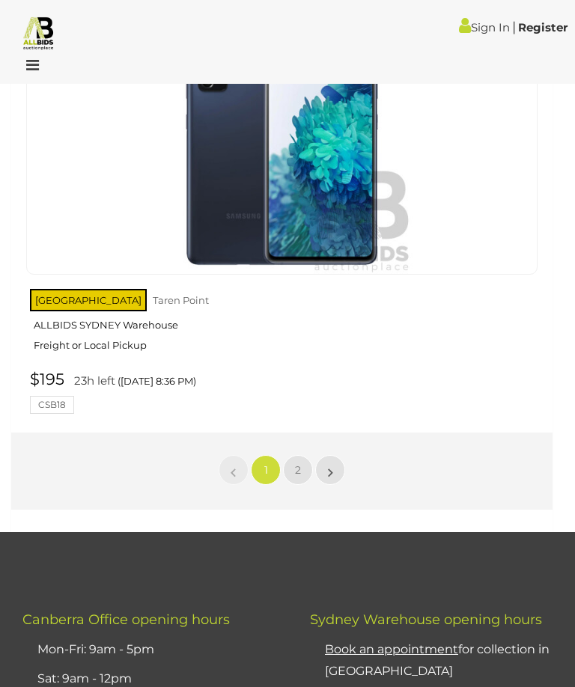
scroll to position [24629, 0]
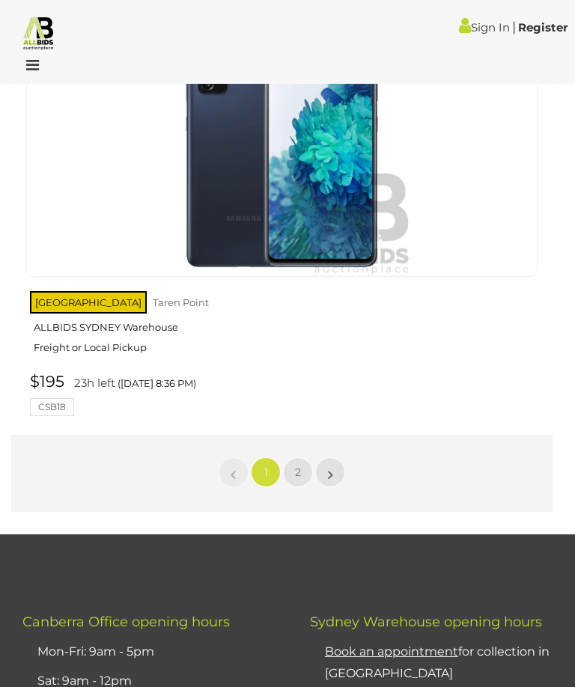
click at [303, 458] on link "2" at bounding box center [298, 473] width 30 height 30
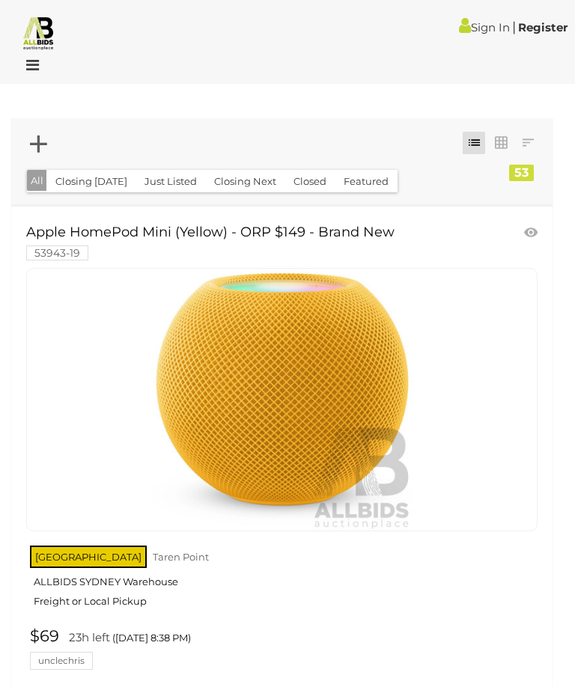
click at [46, 30] on img at bounding box center [38, 32] width 35 height 35
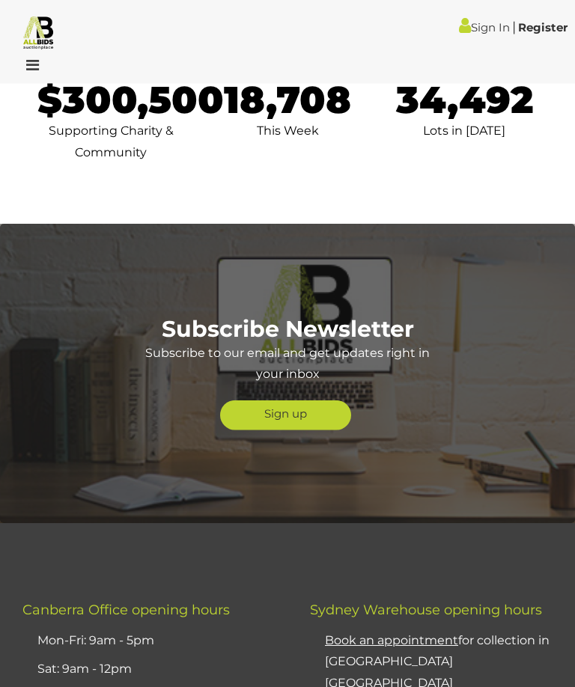
scroll to position [5805, 0]
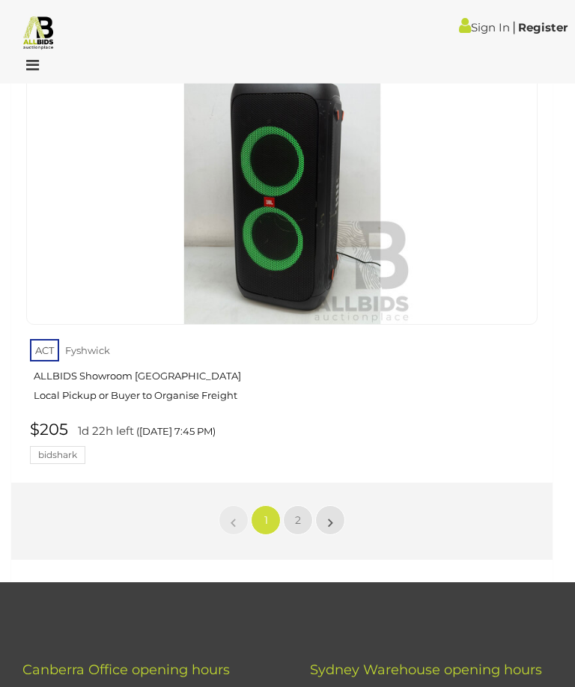
scroll to position [24429, 0]
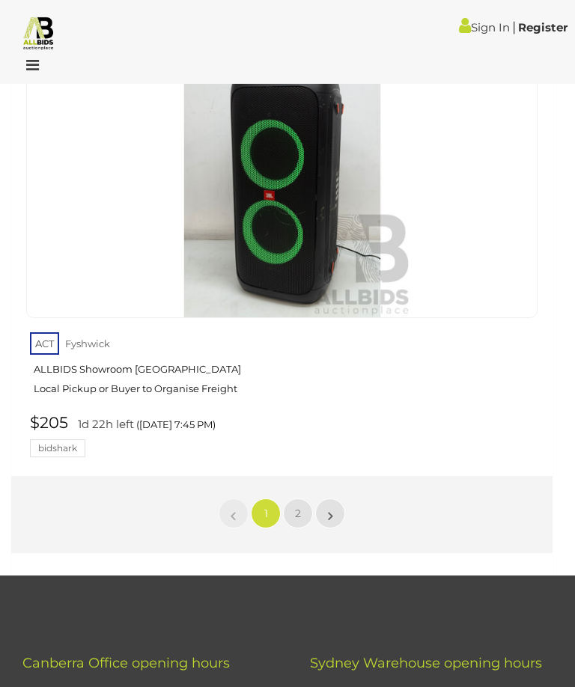
click at [300, 507] on span "2" at bounding box center [298, 513] width 6 height 13
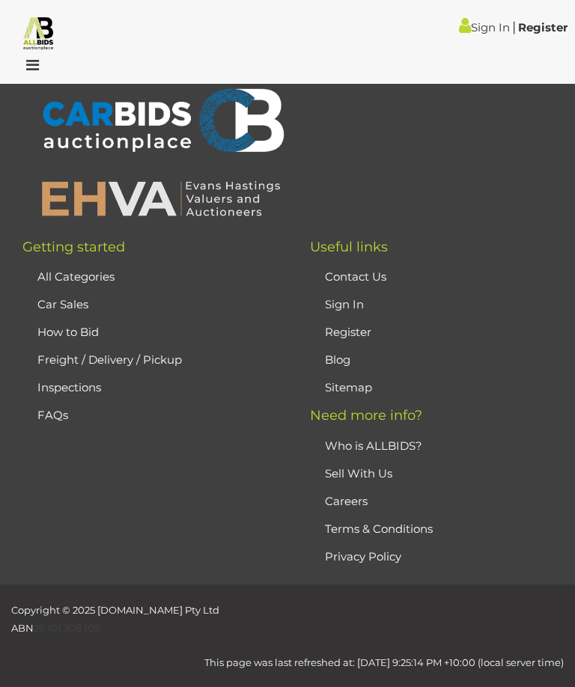
scroll to position [246, 0]
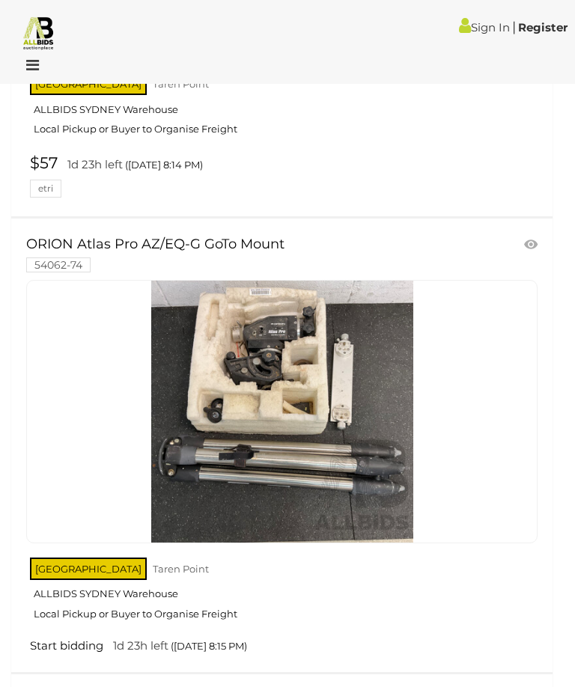
scroll to position [15621, 0]
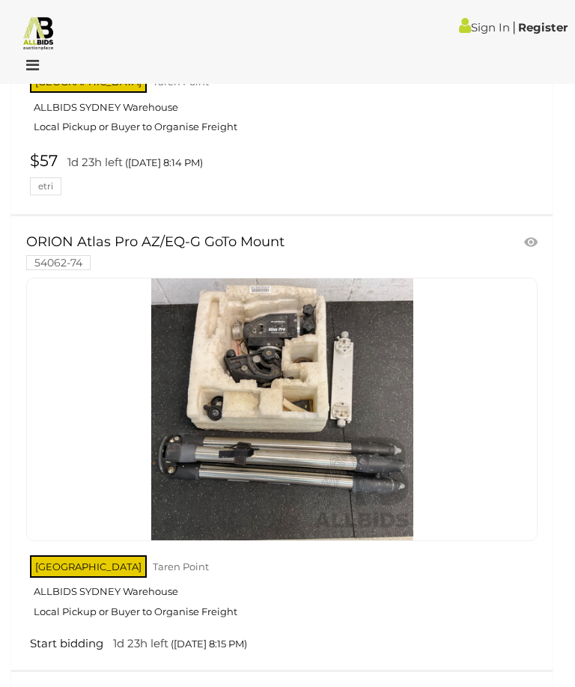
click at [284, 320] on link at bounding box center [281, 410] width 511 height 264
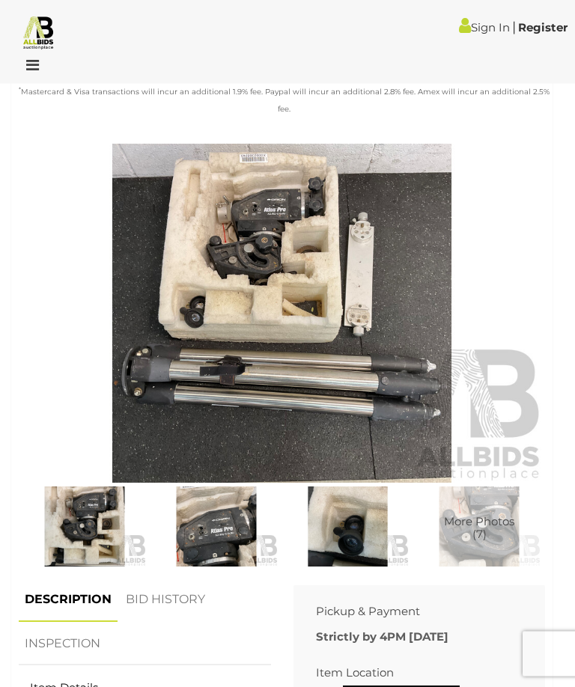
scroll to position [514, 0]
click at [96, 503] on img at bounding box center [84, 527] width 124 height 80
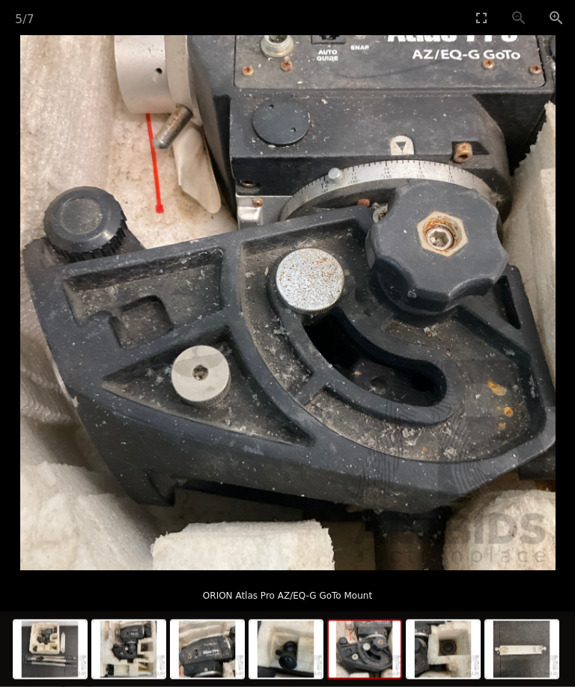
scroll to position [506, 0]
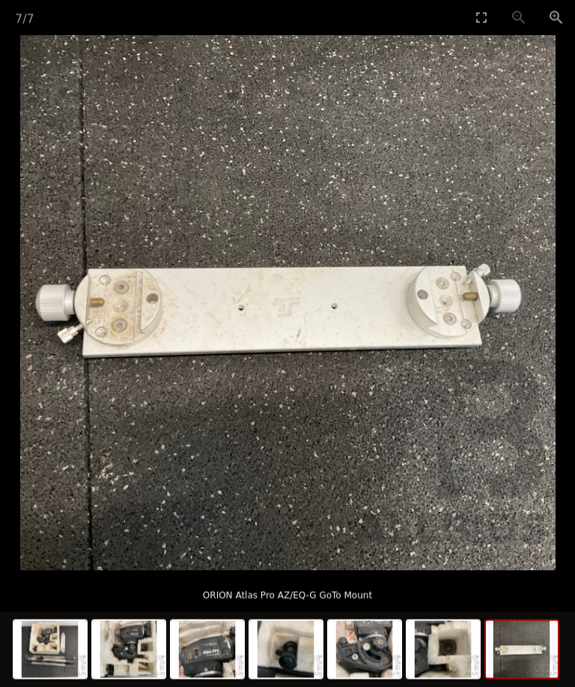
scroll to position [353, 0]
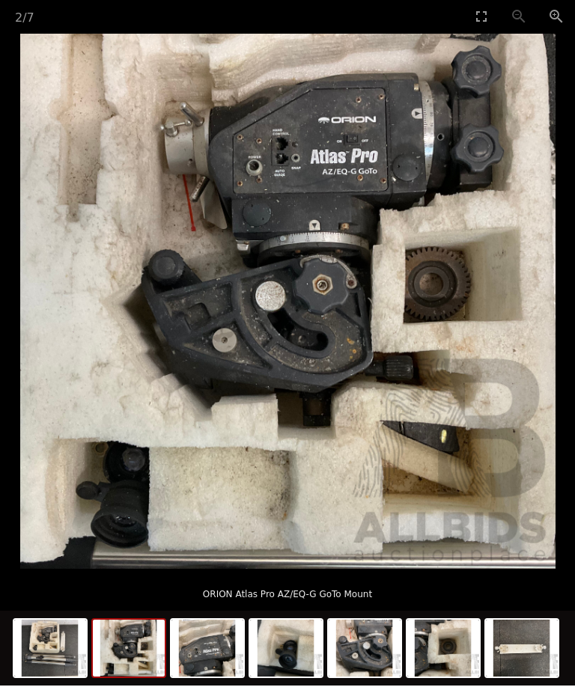
scroll to position [354, 0]
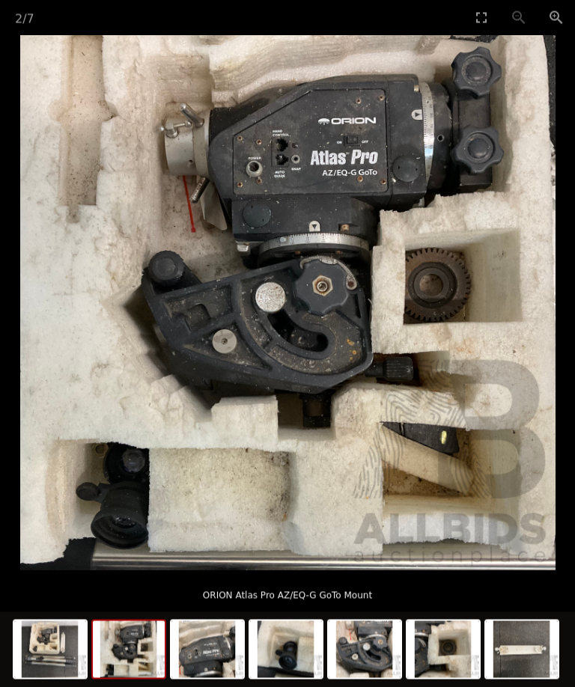
scroll to position [523, 0]
click at [501, 180] on img at bounding box center [287, 302] width 535 height 535
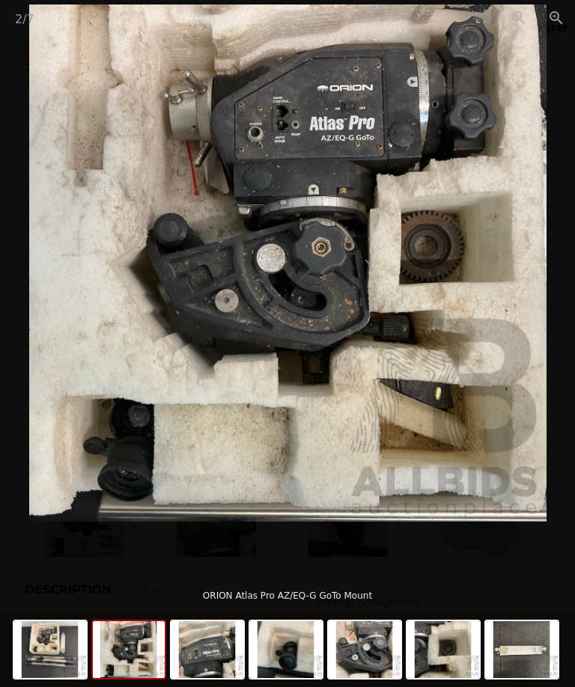
scroll to position [514, 0]
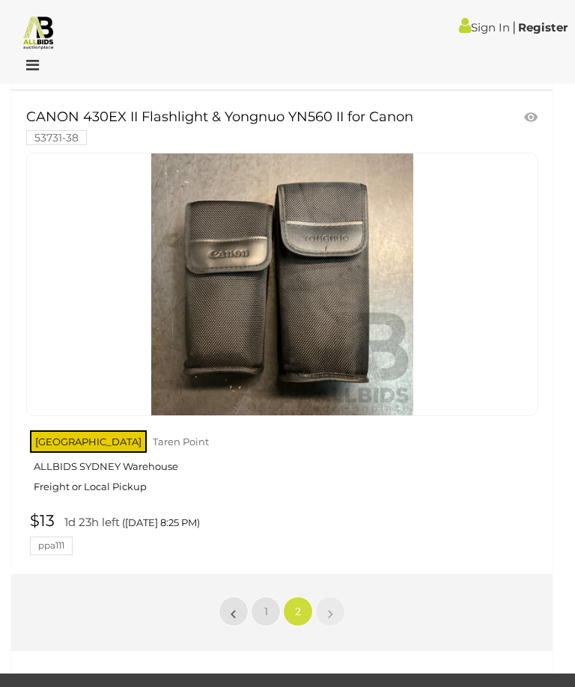
scroll to position [20568, 0]
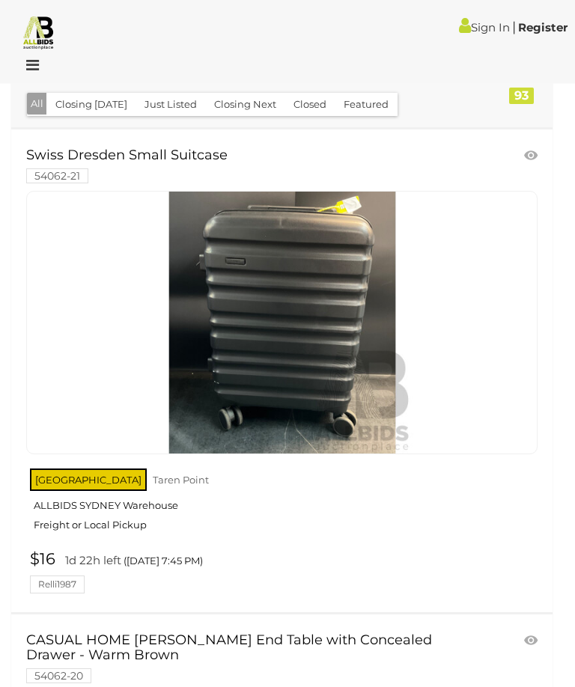
scroll to position [289, 0]
